Goal: Information Seeking & Learning: Learn about a topic

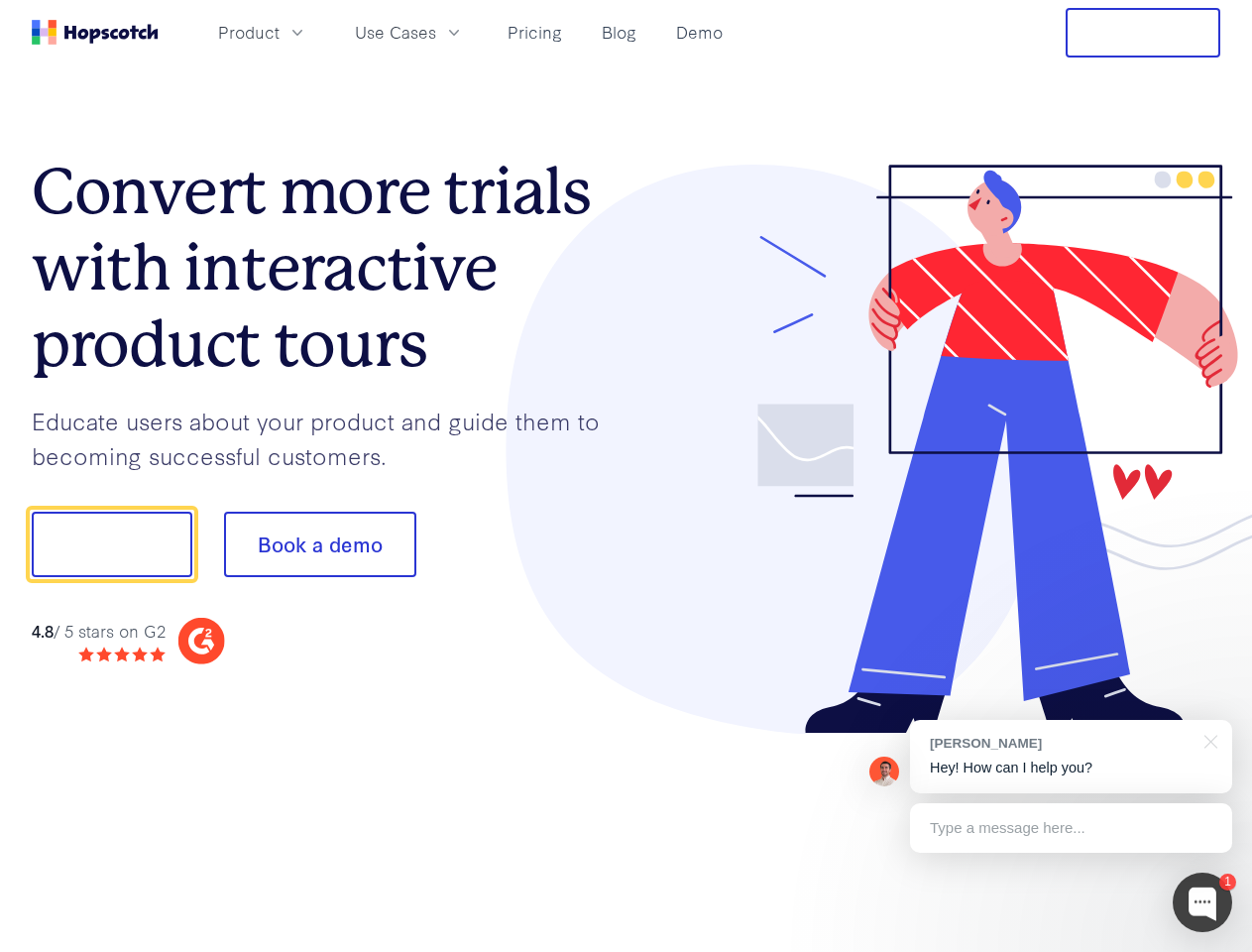
click at [626, 476] on div at bounding box center [923, 450] width 595 height 570
click at [279, 32] on span "Product" at bounding box center [249, 32] width 62 height 25
click at [437, 32] on span "Use Cases" at bounding box center [396, 32] width 82 height 25
click at [1142, 33] on button "Free Trial" at bounding box center [1142, 33] width 155 height 50
click at [111, 544] on button "Show me!" at bounding box center [112, 544] width 160 height 66
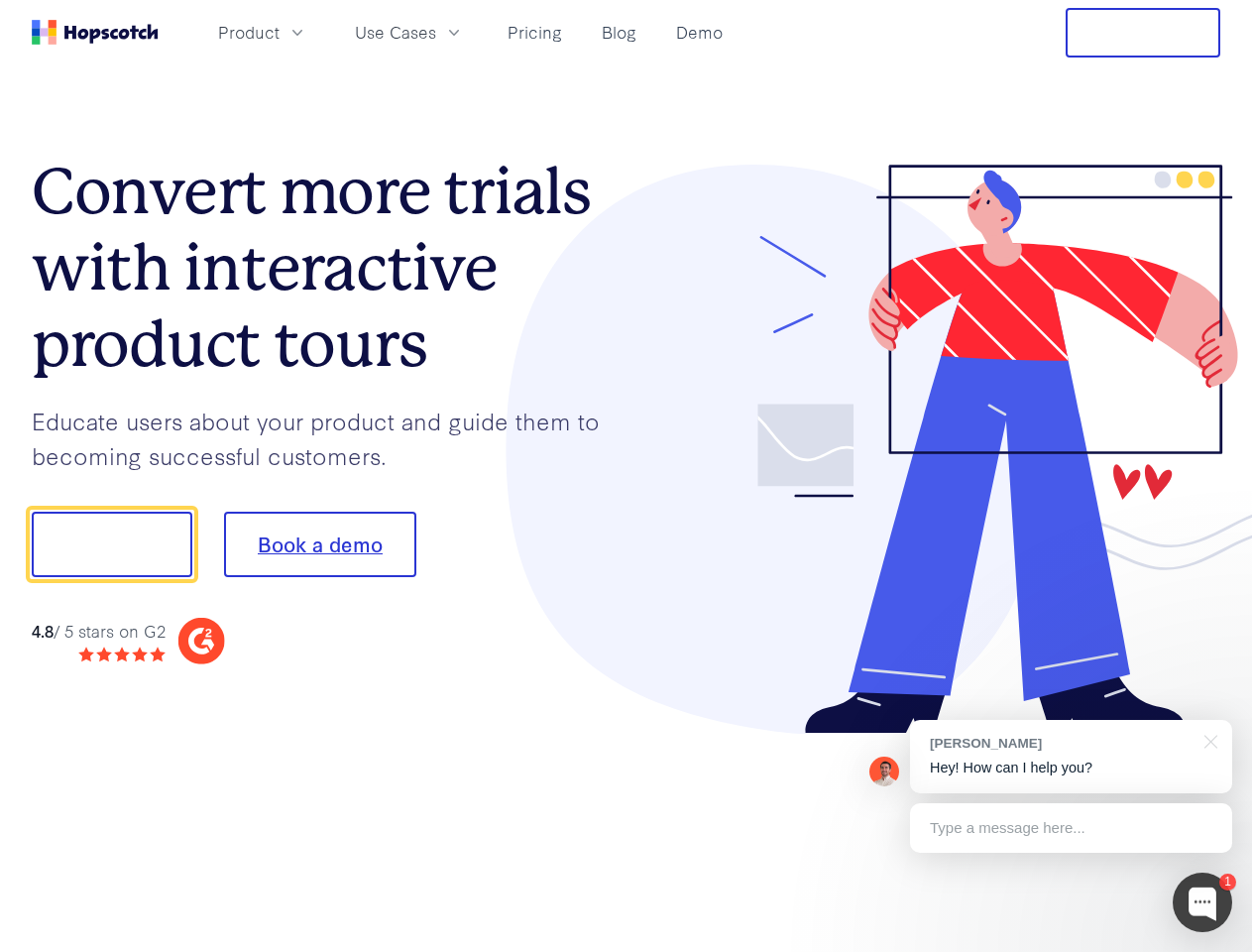
click at [319, 544] on button "Book a demo" at bounding box center [320, 544] width 192 height 66
click at [1202, 902] on div at bounding box center [1202, 902] width 60 height 60
click at [1071, 757] on div "[PERSON_NAME] Hey! How can I help you?" at bounding box center [1071, 757] width 322 height 74
click at [1207, 740] on div at bounding box center [1046, 541] width 372 height 661
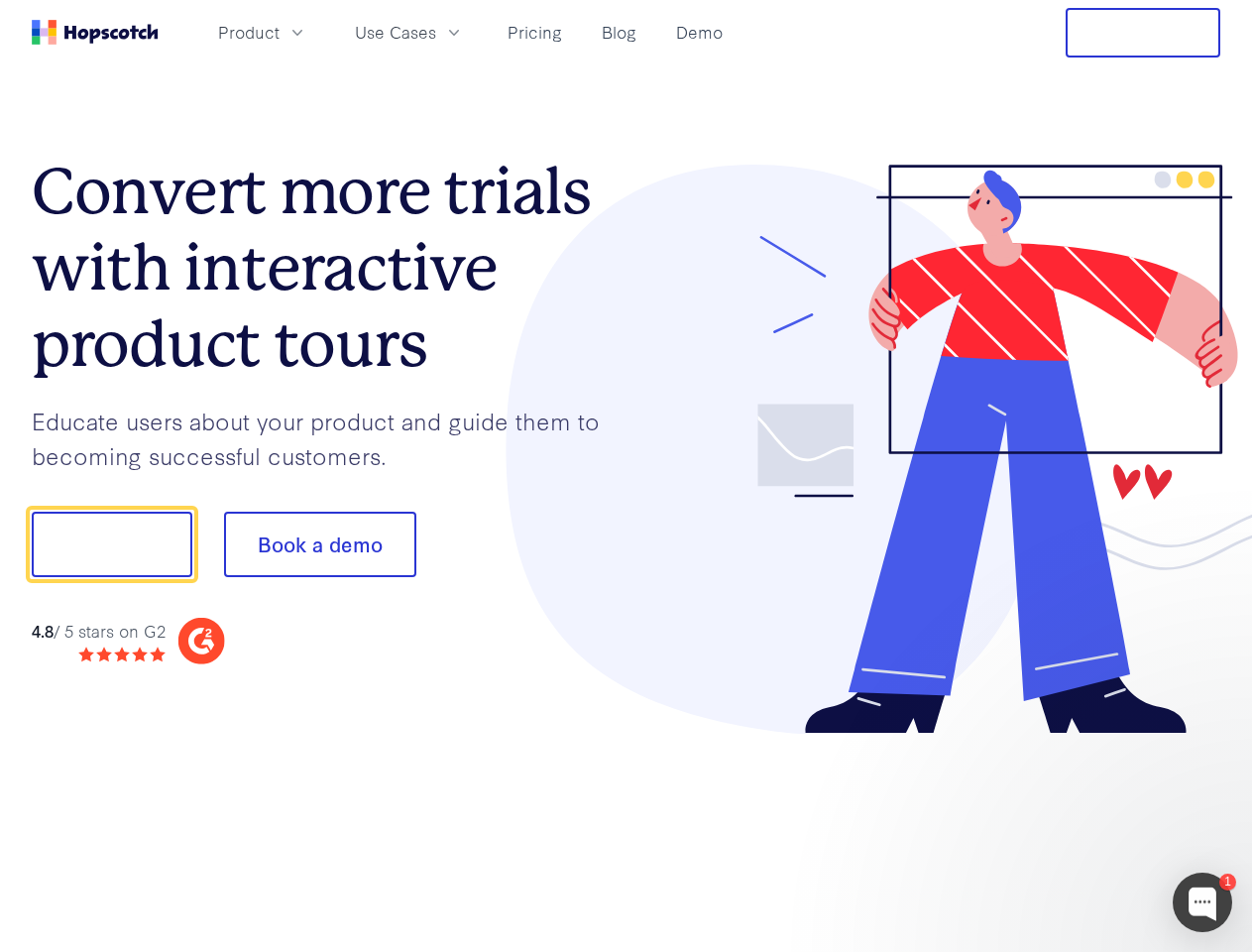
click at [1071, 827] on div at bounding box center [1046, 541] width 372 height 661
